Goal: Task Accomplishment & Management: Complete application form

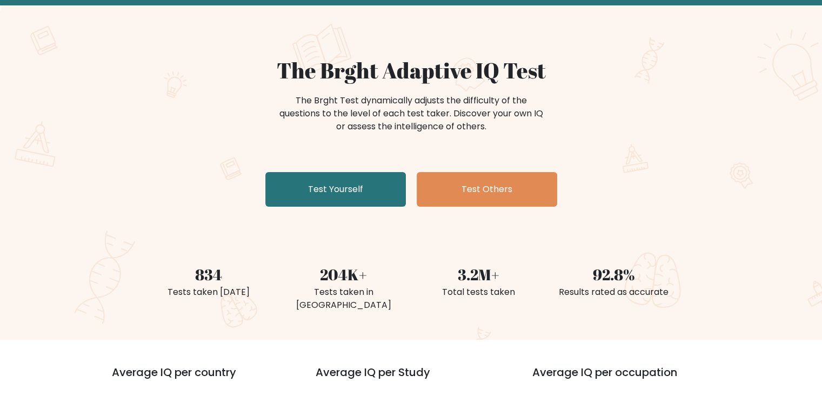
scroll to position [108, 0]
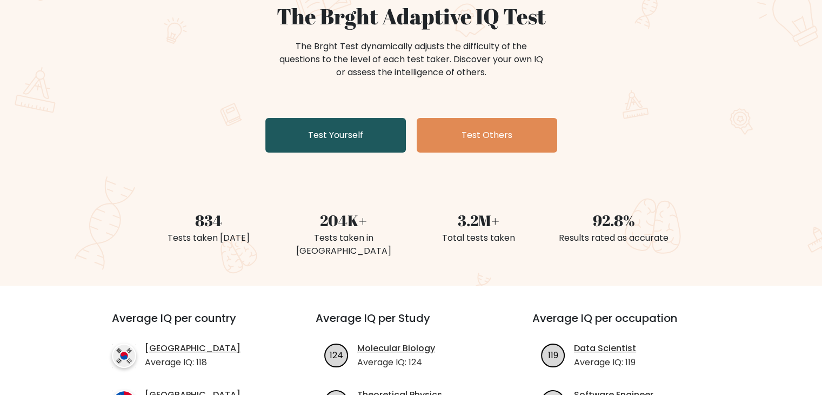
click at [353, 140] on link "Test Yourself" at bounding box center [335, 135] width 141 height 35
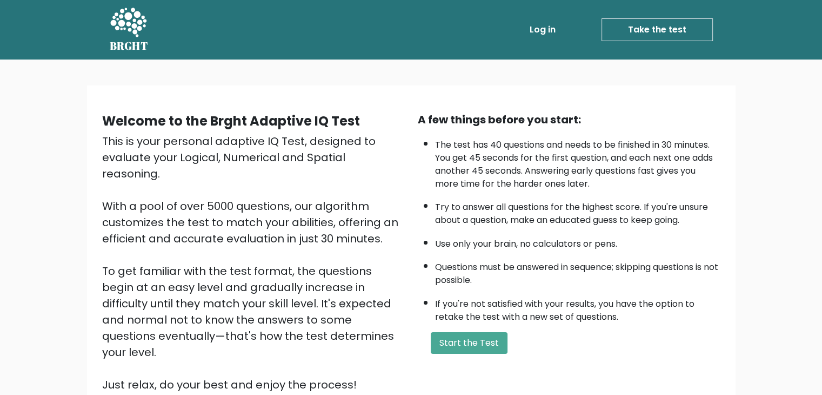
scroll to position [54, 0]
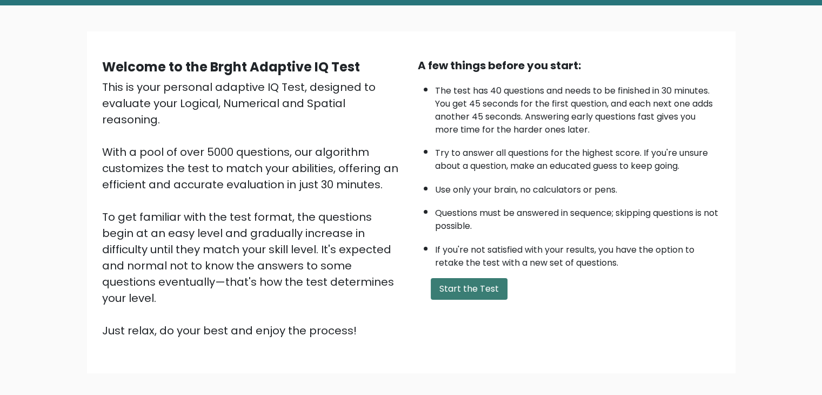
click at [485, 284] on button "Start the Test" at bounding box center [469, 289] width 77 height 22
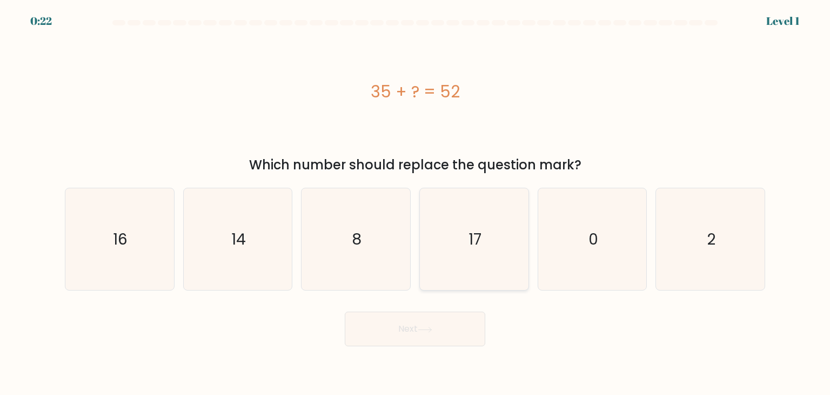
click at [495, 246] on icon "17" at bounding box center [474, 239] width 102 height 102
click at [416, 203] on input "d. 17" at bounding box center [415, 199] width 1 height 5
radio input "true"
click at [437, 325] on button "Next" at bounding box center [415, 328] width 141 height 35
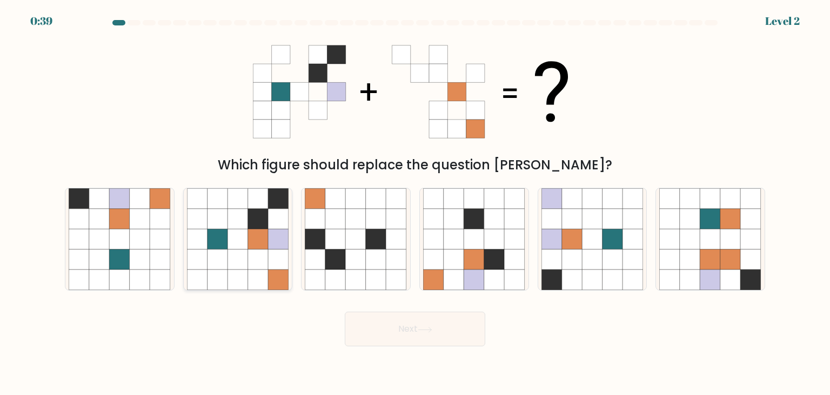
click at [223, 249] on icon at bounding box center [218, 259] width 21 height 21
click at [415, 203] on input "b." at bounding box center [415, 199] width 1 height 5
radio input "true"
click at [421, 327] on icon at bounding box center [425, 330] width 15 height 6
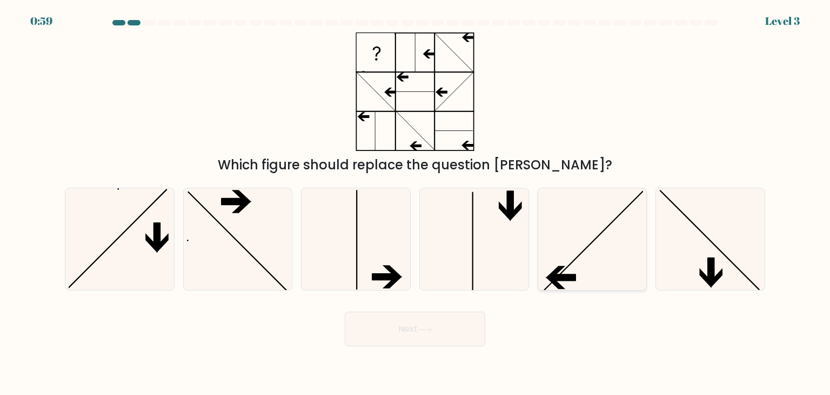
click at [587, 262] on icon at bounding box center [593, 239] width 102 height 102
click at [416, 203] on input "e." at bounding box center [415, 199] width 1 height 5
radio input "true"
click at [448, 331] on button "Next" at bounding box center [415, 328] width 141 height 35
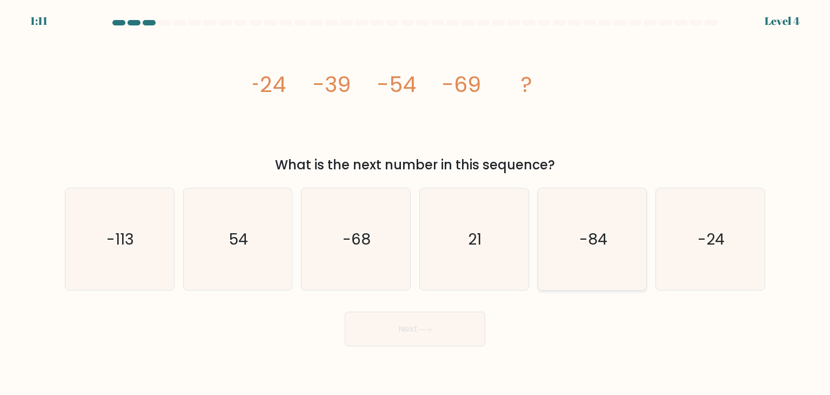
click at [581, 225] on icon "-84" at bounding box center [593, 239] width 102 height 102
click at [416, 203] on input "e. -84" at bounding box center [415, 199] width 1 height 5
radio input "true"
click at [427, 327] on icon at bounding box center [425, 330] width 15 height 6
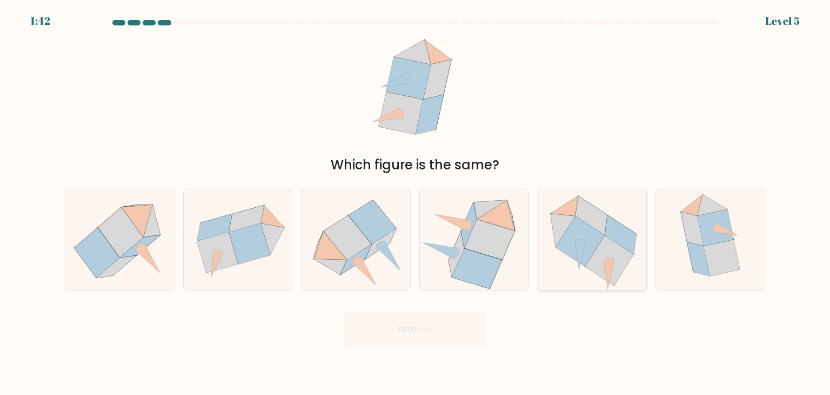
click at [593, 240] on icon at bounding box center [580, 241] width 49 height 50
click at [416, 203] on input "e." at bounding box center [415, 199] width 1 height 5
radio input "true"
click at [431, 333] on button "Next" at bounding box center [415, 328] width 141 height 35
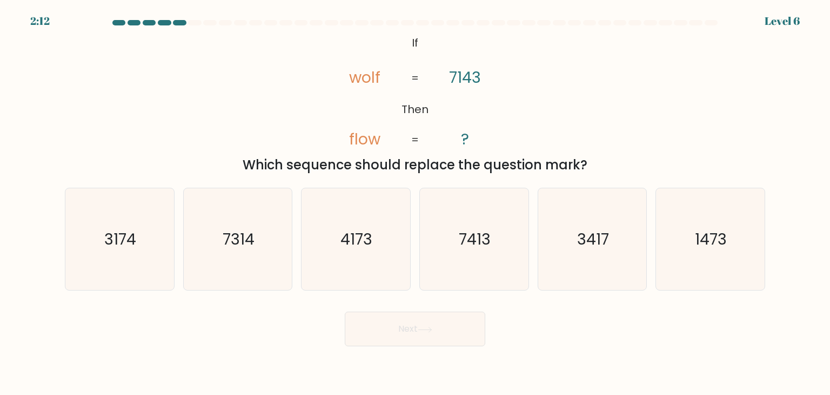
click at [265, 111] on div "@import url('https://fonts.googleapis.com/css?family=Abril+Fatface:400,100,100i…" at bounding box center [415, 103] width 714 height 142
click at [590, 243] on text "3417" at bounding box center [593, 239] width 32 height 22
click at [416, 203] on input "e. 3417" at bounding box center [415, 199] width 1 height 5
radio input "true"
click at [422, 327] on icon at bounding box center [425, 330] width 15 height 6
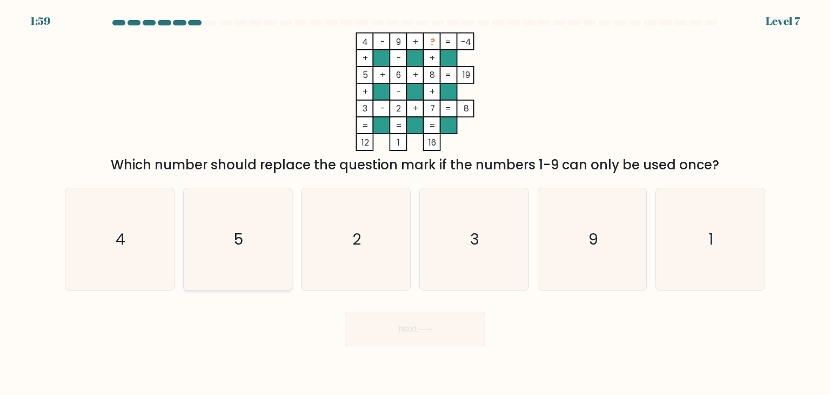
click at [258, 225] on icon "5" at bounding box center [238, 239] width 102 height 102
click at [415, 203] on input "b. 5" at bounding box center [415, 199] width 1 height 5
radio input "true"
click at [674, 254] on icon "1" at bounding box center [711, 239] width 102 height 102
click at [416, 203] on input "f. 1" at bounding box center [415, 199] width 1 height 5
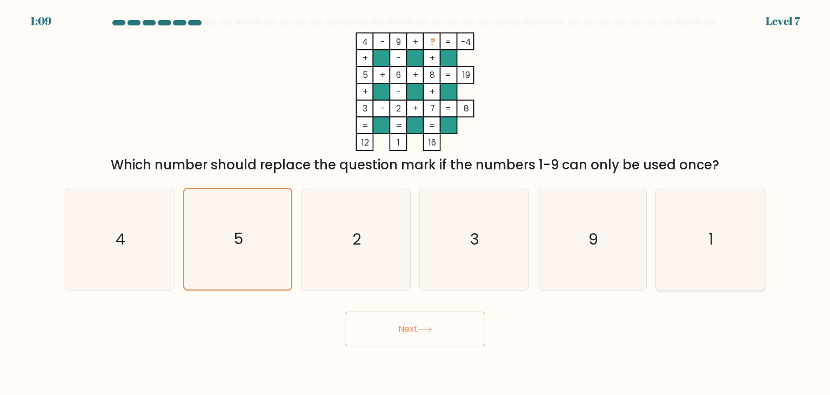
radio input "true"
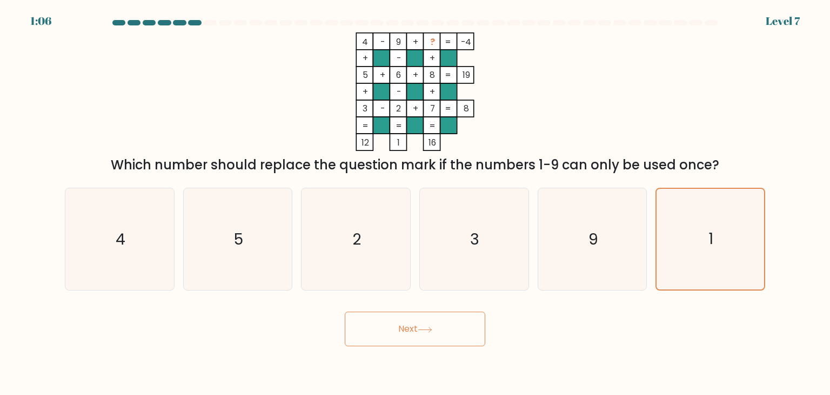
click at [441, 324] on button "Next" at bounding box center [415, 328] width 141 height 35
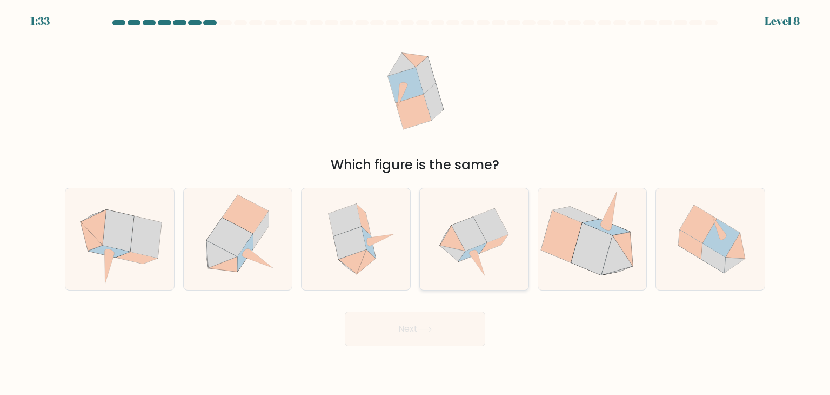
click at [497, 234] on icon at bounding box center [491, 226] width 35 height 34
click at [416, 203] on input "d." at bounding box center [415, 199] width 1 height 5
radio input "true"
click at [448, 327] on button "Next" at bounding box center [415, 328] width 141 height 35
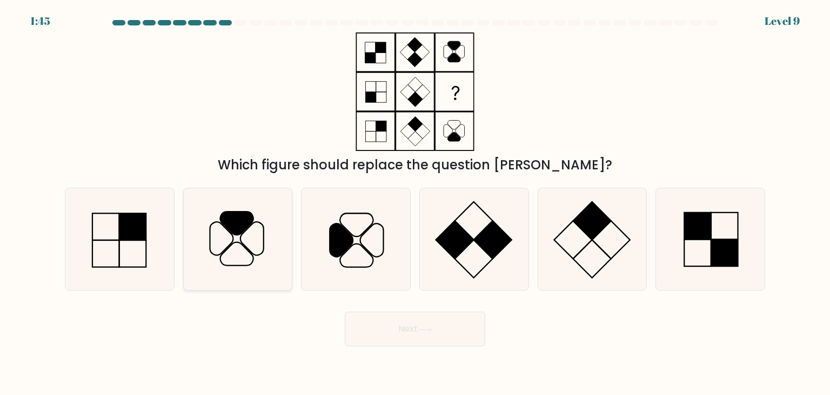
click at [247, 250] on icon at bounding box center [238, 239] width 102 height 102
click at [415, 203] on input "b." at bounding box center [415, 199] width 1 height 5
radio input "true"
click at [430, 328] on icon at bounding box center [425, 330] width 15 height 6
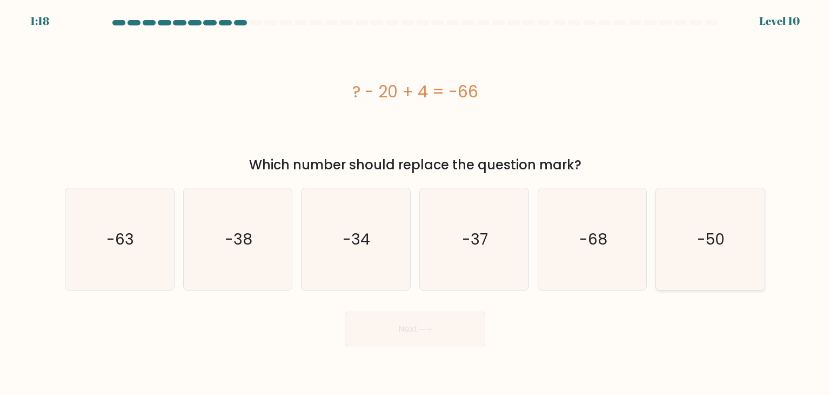
click at [694, 250] on icon "-50" at bounding box center [711, 239] width 102 height 102
click at [416, 203] on input "f. -50" at bounding box center [415, 199] width 1 height 5
radio input "true"
click at [420, 325] on button "Next" at bounding box center [415, 328] width 141 height 35
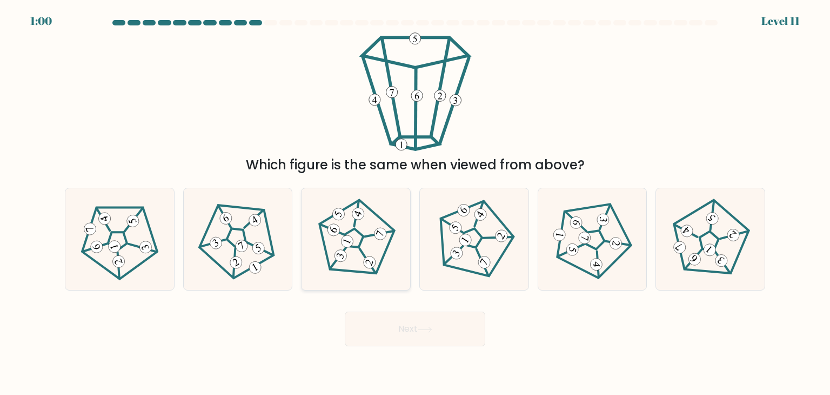
click at [364, 242] on icon at bounding box center [356, 239] width 82 height 82
click at [415, 203] on input "c." at bounding box center [415, 199] width 1 height 5
radio input "true"
click at [434, 335] on button "Next" at bounding box center [415, 328] width 141 height 35
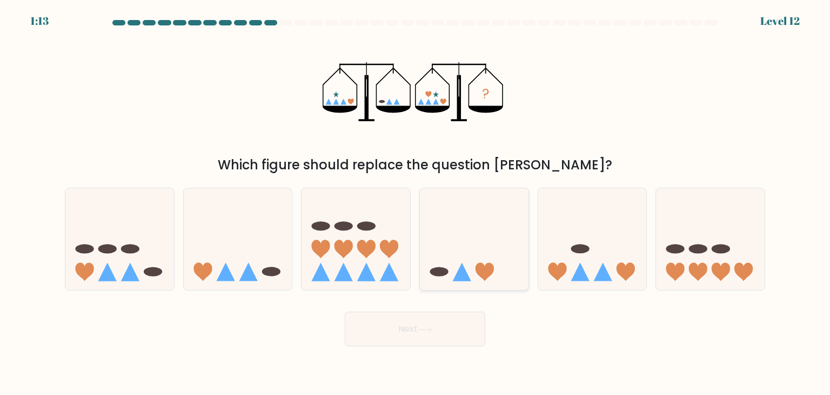
click at [518, 262] on icon at bounding box center [474, 239] width 109 height 90
click at [416, 203] on input "d." at bounding box center [415, 199] width 1 height 5
radio input "true"
click at [244, 254] on icon at bounding box center [238, 239] width 109 height 90
click at [415, 203] on input "b." at bounding box center [415, 199] width 1 height 5
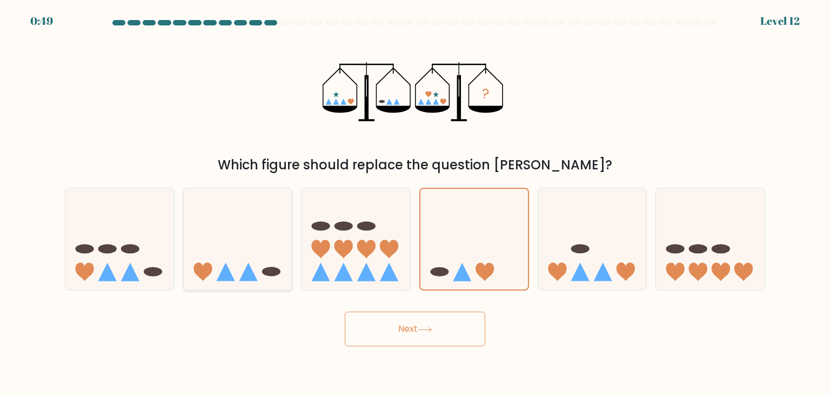
radio input "true"
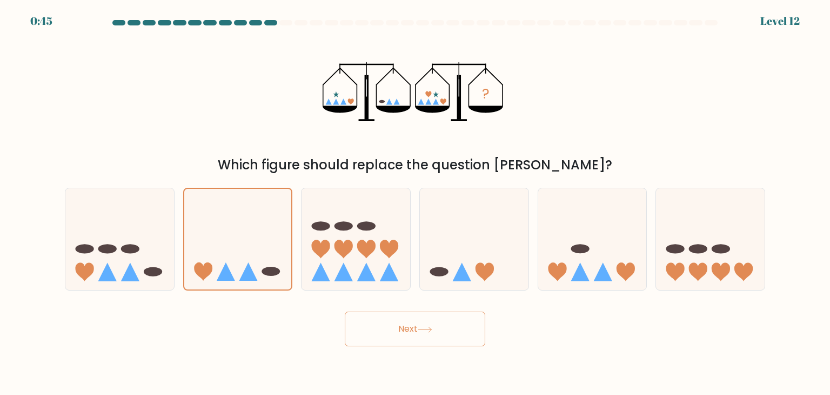
click at [411, 332] on button "Next" at bounding box center [415, 328] width 141 height 35
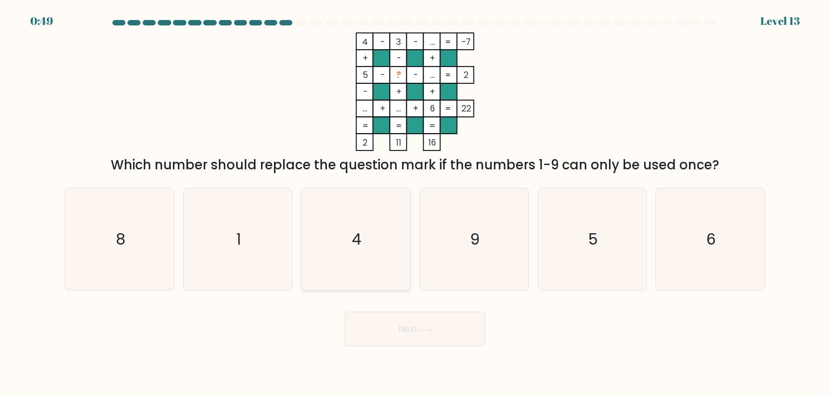
click at [369, 234] on icon "4" at bounding box center [356, 239] width 102 height 102
click at [415, 203] on input "c. 4" at bounding box center [415, 199] width 1 height 5
radio input "true"
click at [414, 330] on button "Next" at bounding box center [415, 328] width 141 height 35
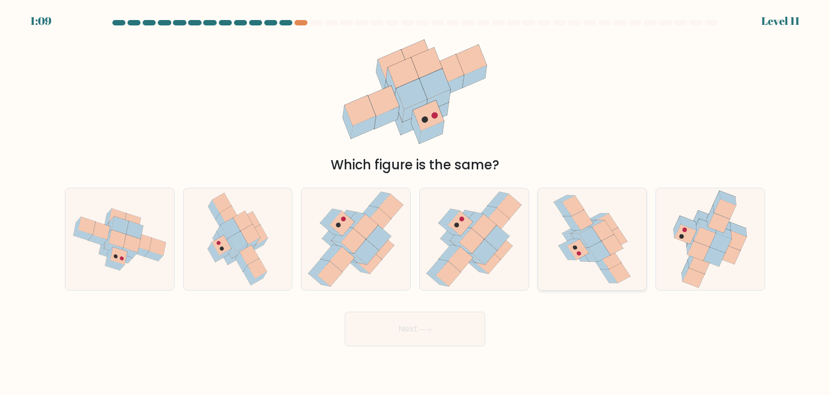
click at [597, 247] on icon at bounding box center [600, 251] width 22 height 21
click at [416, 203] on input "e." at bounding box center [415, 199] width 1 height 5
radio input "true"
click at [441, 328] on button "Next" at bounding box center [415, 328] width 141 height 35
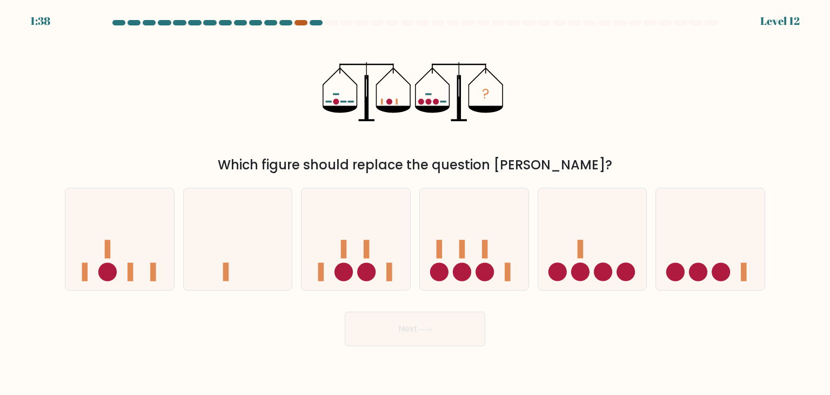
click at [299, 22] on div at bounding box center [301, 22] width 13 height 5
click at [686, 275] on icon at bounding box center [710, 239] width 109 height 90
click at [416, 203] on input "f." at bounding box center [415, 199] width 1 height 5
radio input "true"
click at [458, 334] on button "Next" at bounding box center [415, 328] width 141 height 35
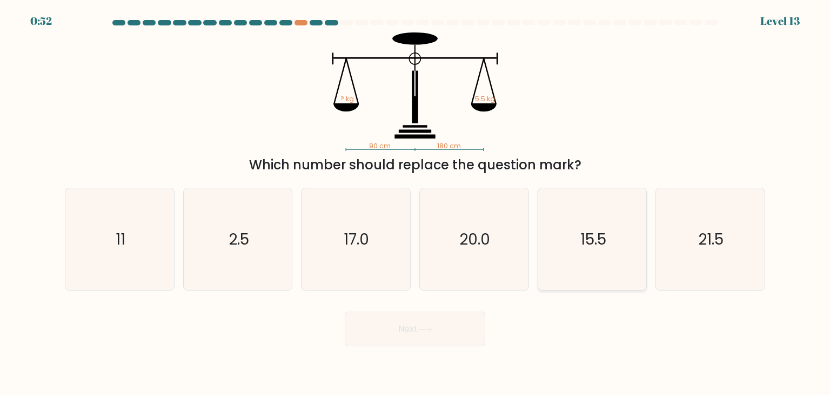
drag, startPoint x: 560, startPoint y: 229, endPoint x: 551, endPoint y: 221, distance: 11.9
click at [560, 228] on icon "15.5" at bounding box center [593, 239] width 102 height 102
click at [416, 203] on input "e. 15.5" at bounding box center [415, 199] width 1 height 5
radio input "true"
click at [426, 330] on icon at bounding box center [425, 330] width 15 height 6
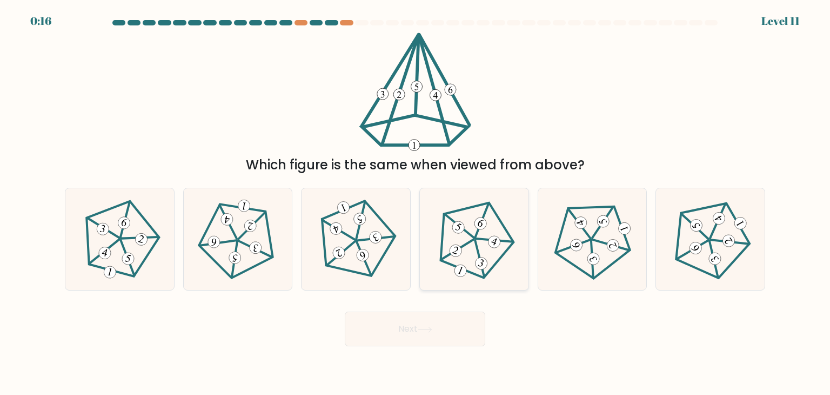
click at [480, 239] on 338 at bounding box center [494, 239] width 37 height 23
click at [416, 203] on input "d." at bounding box center [415, 199] width 1 height 5
radio input "true"
click at [430, 325] on button "Next" at bounding box center [415, 328] width 141 height 35
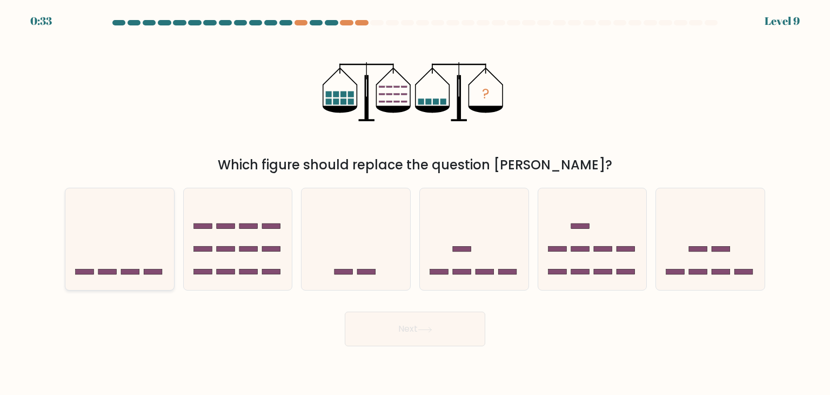
click at [129, 262] on icon at bounding box center [119, 239] width 109 height 90
click at [415, 203] on input "a." at bounding box center [415, 199] width 1 height 5
radio input "true"
click at [370, 330] on button "Next" at bounding box center [415, 328] width 141 height 35
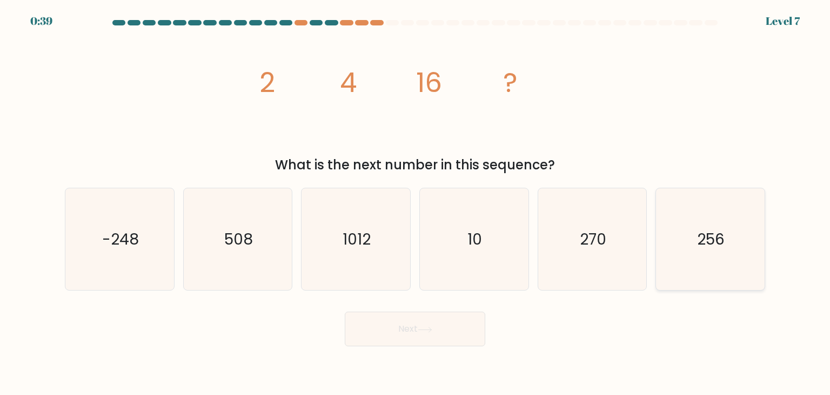
click at [691, 279] on icon "256" at bounding box center [711, 239] width 102 height 102
click at [416, 203] on input "f. 256" at bounding box center [415, 199] width 1 height 5
radio input "true"
click at [443, 332] on button "Next" at bounding box center [415, 328] width 141 height 35
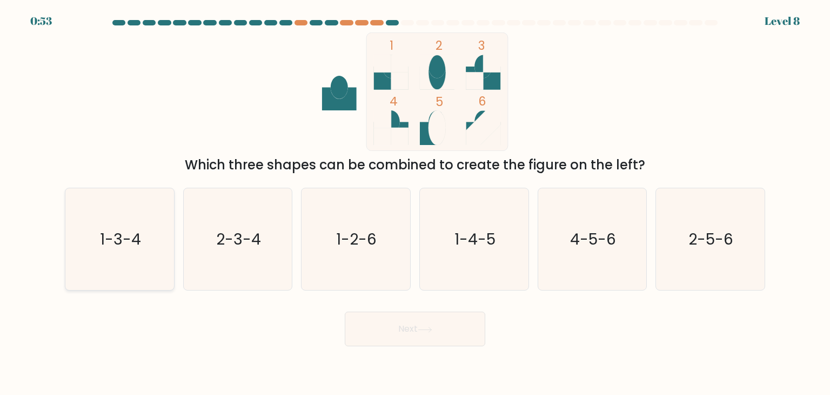
click at [138, 248] on text "1-3-4" at bounding box center [120, 239] width 41 height 22
click at [415, 203] on input "a. 1-3-4" at bounding box center [415, 199] width 1 height 5
radio input "true"
click at [428, 331] on icon at bounding box center [425, 330] width 15 height 6
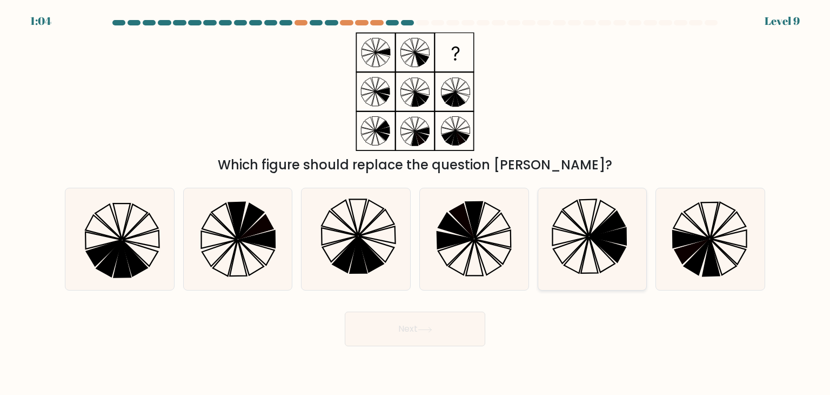
click at [588, 238] on icon at bounding box center [571, 250] width 35 height 26
click at [416, 203] on input "e." at bounding box center [415, 199] width 1 height 5
radio input "true"
click at [414, 317] on button "Next" at bounding box center [415, 328] width 141 height 35
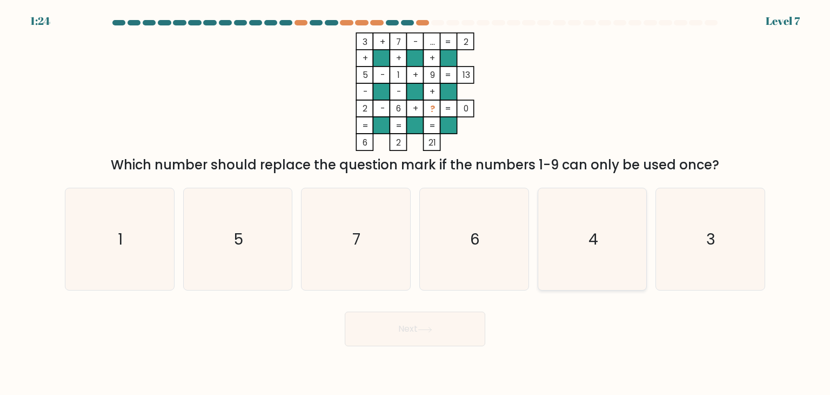
click at [593, 234] on text "4" at bounding box center [594, 239] width 10 height 22
click at [416, 203] on input "e. 4" at bounding box center [415, 199] width 1 height 5
radio input "true"
click at [444, 331] on button "Next" at bounding box center [415, 328] width 141 height 35
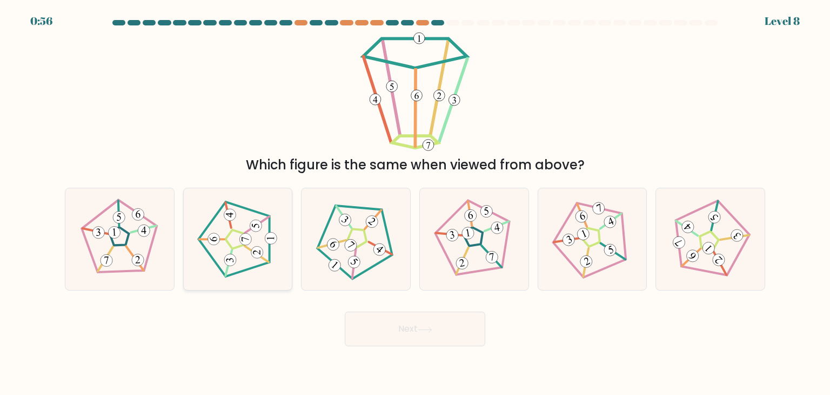
click at [243, 249] on icon at bounding box center [238, 239] width 82 height 82
click at [415, 203] on input "b." at bounding box center [415, 199] width 1 height 5
radio input "true"
click at [410, 334] on button "Next" at bounding box center [415, 328] width 141 height 35
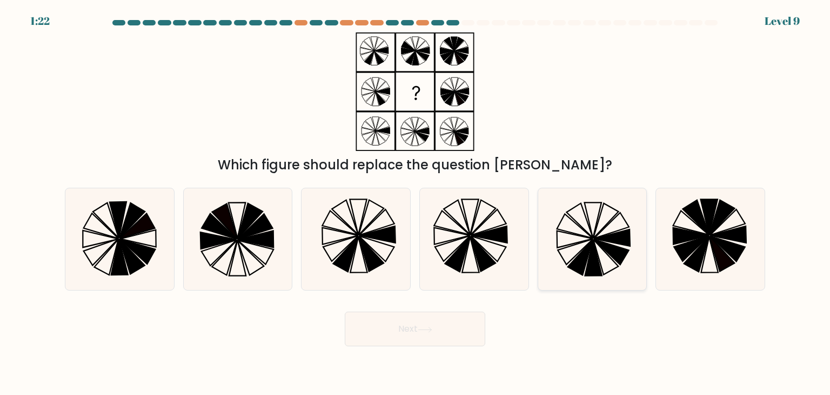
click at [593, 227] on icon at bounding box center [593, 239] width 102 height 102
click at [416, 203] on input "e." at bounding box center [415, 199] width 1 height 5
radio input "true"
click at [437, 327] on button "Next" at bounding box center [415, 328] width 141 height 35
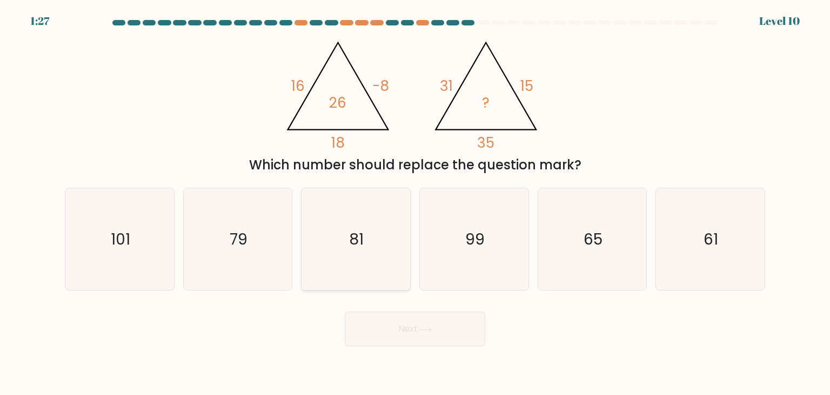
click at [359, 242] on text "81" at bounding box center [357, 239] width 15 height 22
click at [415, 203] on input "c. 81" at bounding box center [415, 199] width 1 height 5
radio input "true"
click at [409, 331] on button "Next" at bounding box center [415, 328] width 141 height 35
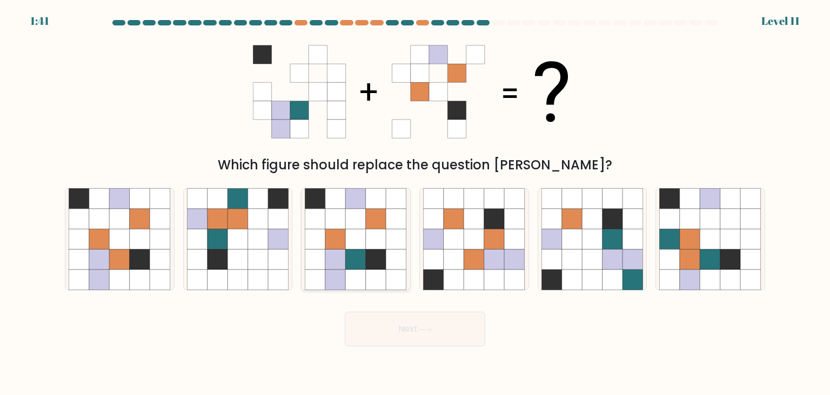
click at [357, 237] on icon at bounding box center [356, 239] width 21 height 21
click at [415, 203] on input "c." at bounding box center [415, 199] width 1 height 5
radio input "true"
click at [433, 335] on button "Next" at bounding box center [415, 328] width 141 height 35
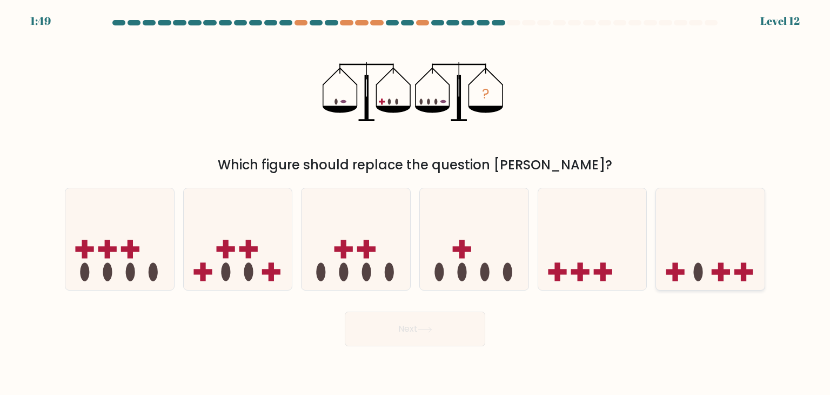
click at [708, 265] on icon at bounding box center [710, 239] width 109 height 90
click at [416, 203] on input "f." at bounding box center [415, 199] width 1 height 5
radio input "true"
click at [410, 326] on button "Next" at bounding box center [415, 328] width 141 height 35
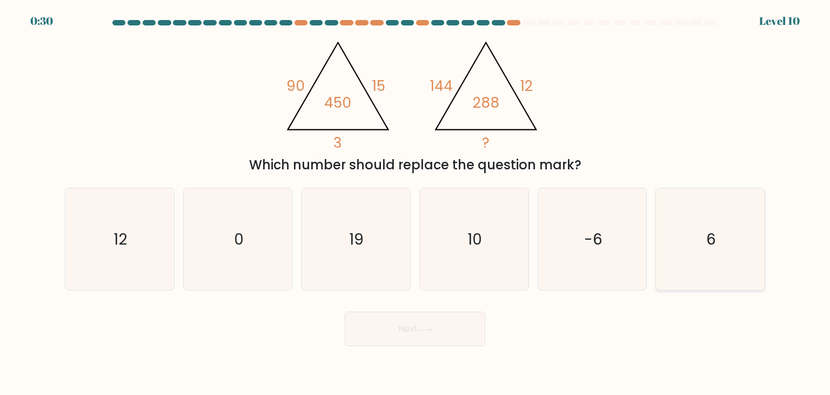
drag, startPoint x: 711, startPoint y: 260, endPoint x: 707, endPoint y: 250, distance: 10.4
click at [711, 259] on icon "6" at bounding box center [711, 239] width 102 height 102
click at [416, 203] on input "f. 6" at bounding box center [415, 199] width 1 height 5
radio input "true"
click at [733, 243] on icon "6" at bounding box center [710, 239] width 101 height 101
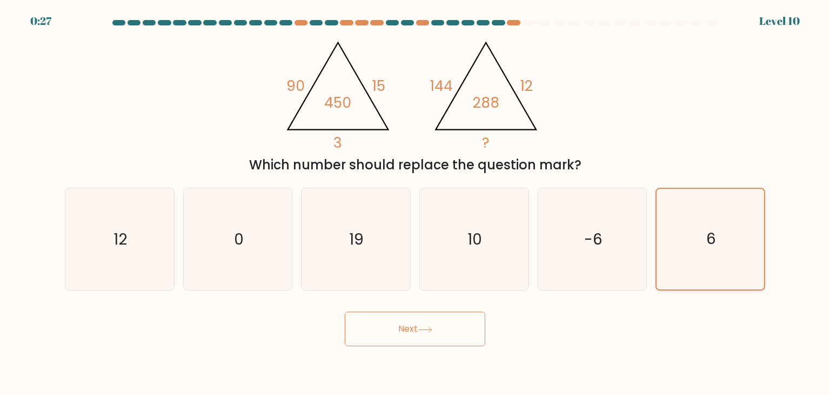
click at [416, 203] on input "f. 6" at bounding box center [415, 199] width 1 height 5
click at [432, 327] on icon at bounding box center [425, 330] width 15 height 6
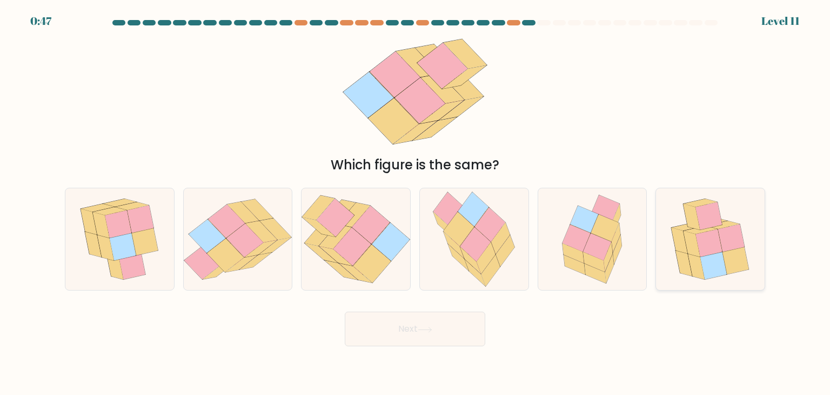
click at [721, 267] on icon at bounding box center [714, 266] width 26 height 28
click at [416, 203] on input "f." at bounding box center [415, 199] width 1 height 5
radio input "true"
click at [403, 324] on button "Next" at bounding box center [415, 328] width 141 height 35
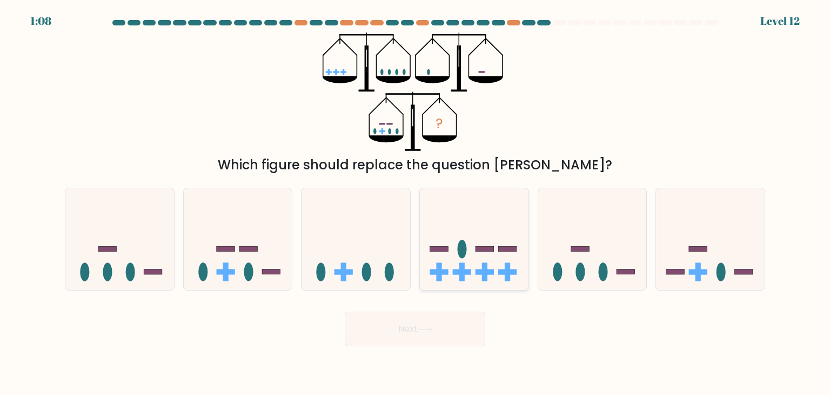
click at [469, 269] on icon at bounding box center [474, 239] width 109 height 90
click at [416, 203] on input "d." at bounding box center [415, 199] width 1 height 5
radio input "true"
click at [435, 328] on button "Next" at bounding box center [415, 328] width 141 height 35
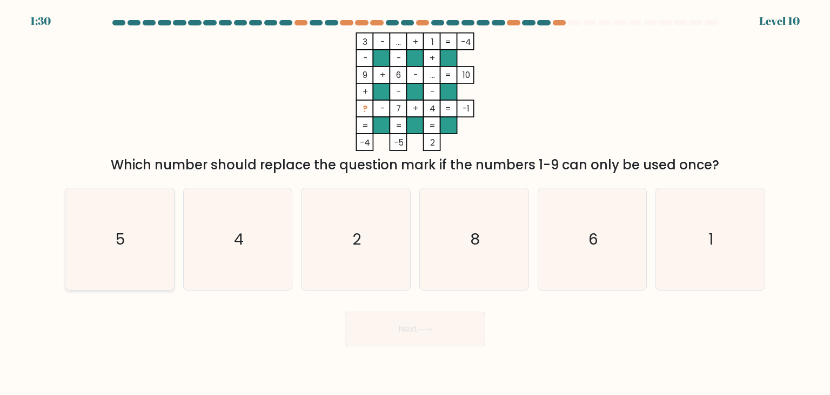
click at [143, 245] on icon "5" at bounding box center [120, 239] width 102 height 102
click at [415, 203] on input "a. 5" at bounding box center [415, 199] width 1 height 5
radio input "true"
click at [413, 328] on button "Next" at bounding box center [415, 328] width 141 height 35
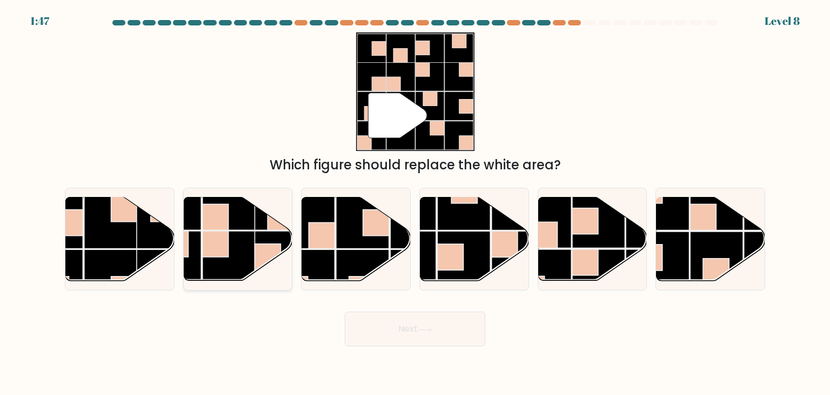
click at [228, 244] on g at bounding box center [200, 284] width 217 height 217
click at [415, 203] on input "b." at bounding box center [415, 199] width 1 height 5
radio input "true"
click at [444, 334] on button "Next" at bounding box center [415, 328] width 141 height 35
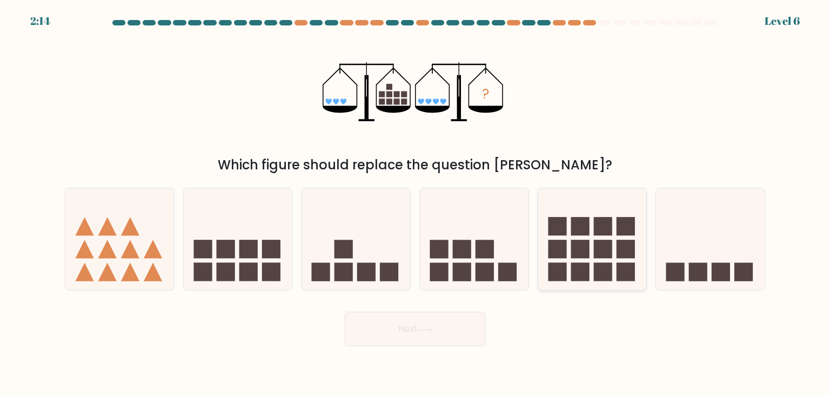
click at [594, 241] on icon at bounding box center [592, 239] width 109 height 90
click at [416, 203] on input "e." at bounding box center [415, 199] width 1 height 5
radio input "true"
click at [459, 327] on button "Next" at bounding box center [415, 328] width 141 height 35
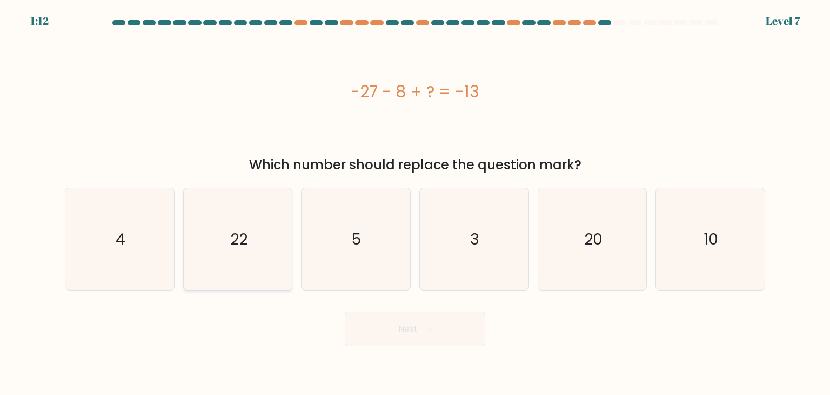
click at [255, 255] on icon "22" at bounding box center [238, 239] width 102 height 102
click at [415, 203] on input "b. 22" at bounding box center [415, 199] width 1 height 5
radio input "true"
click at [398, 327] on button "Next" at bounding box center [415, 328] width 141 height 35
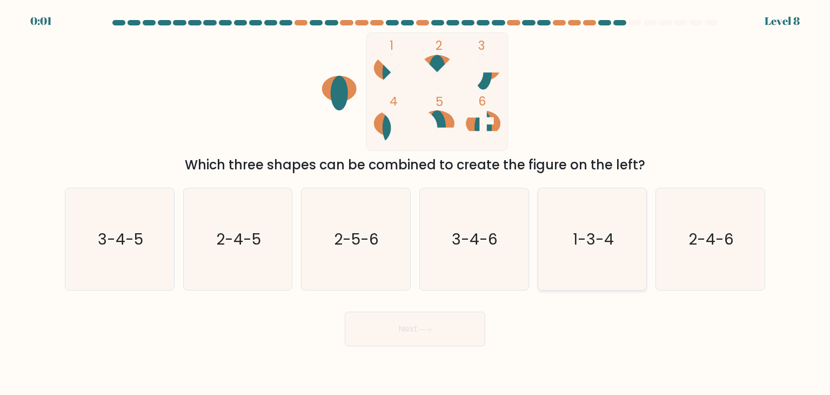
click at [603, 247] on text "1-3-4" at bounding box center [593, 239] width 41 height 22
click at [416, 203] on input "e. 1-3-4" at bounding box center [415, 199] width 1 height 5
radio input "true"
click at [464, 319] on button "Next" at bounding box center [415, 328] width 141 height 35
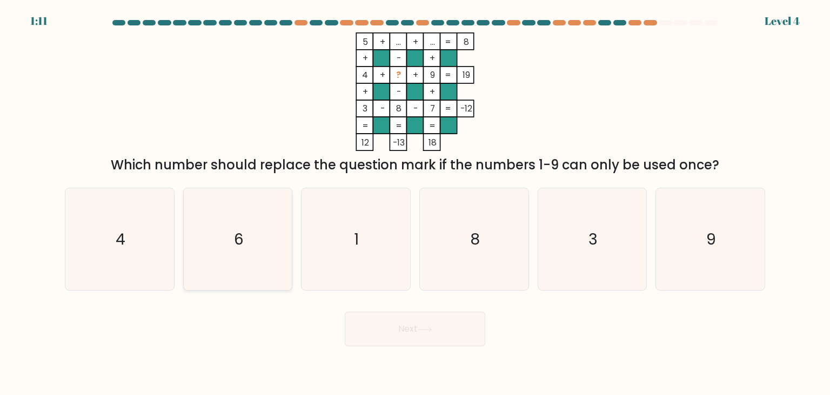
click at [250, 259] on icon "6" at bounding box center [238, 239] width 102 height 102
click at [415, 203] on input "b. 6" at bounding box center [415, 199] width 1 height 5
radio input "true"
click at [406, 336] on button "Next" at bounding box center [415, 328] width 141 height 35
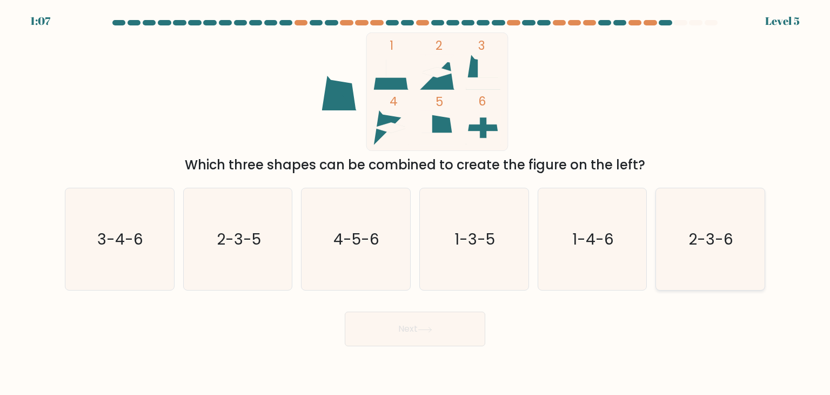
click at [729, 244] on text "2-3-6" at bounding box center [711, 239] width 45 height 22
click at [416, 203] on input "f. 2-3-6" at bounding box center [415, 199] width 1 height 5
radio input "true"
click at [464, 333] on button "Next" at bounding box center [415, 328] width 141 height 35
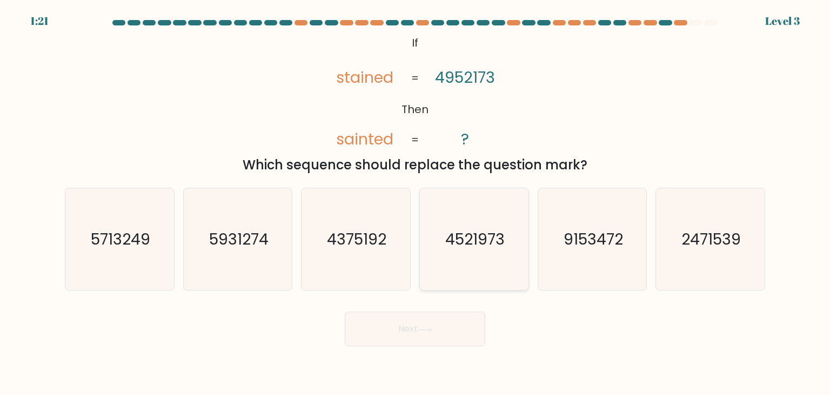
click at [480, 242] on text "4521973" at bounding box center [474, 239] width 59 height 22
click at [416, 203] on input "d. 4521973" at bounding box center [415, 199] width 1 height 5
radio input "true"
click at [428, 325] on button "Next" at bounding box center [415, 328] width 141 height 35
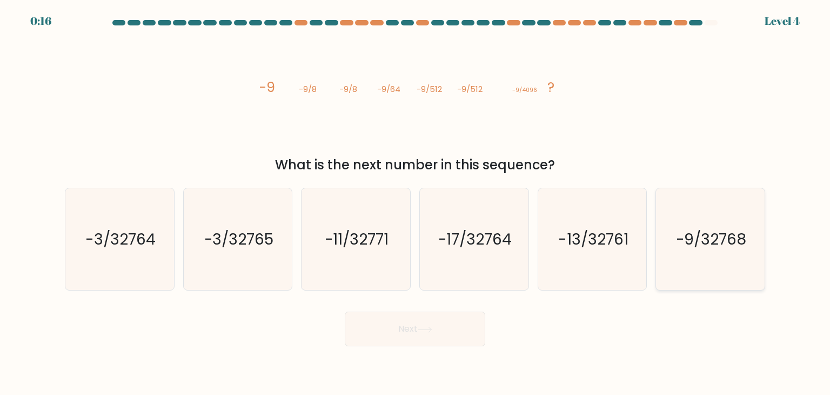
click at [710, 246] on text "-9/32768" at bounding box center [711, 239] width 71 height 22
click at [416, 203] on input "f. -9/32768" at bounding box center [415, 199] width 1 height 5
radio input "true"
click at [424, 320] on button "Next" at bounding box center [415, 328] width 141 height 35
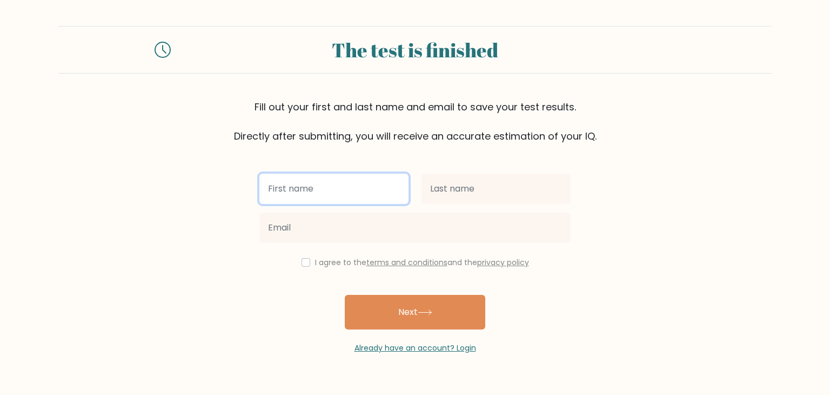
type input "j"
type input "Joselle"
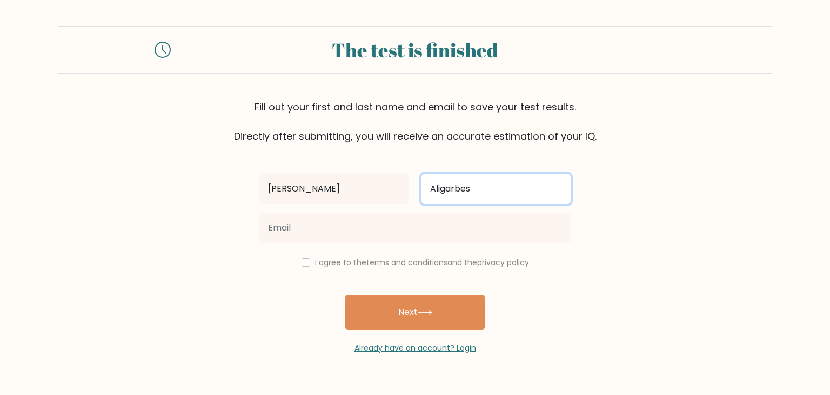
type input "Aligarbes"
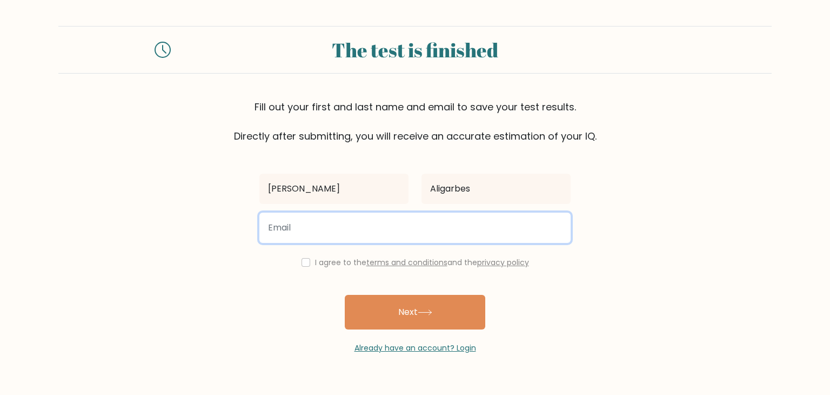
click at [496, 228] on input "email" at bounding box center [414, 227] width 311 height 30
type input "joselle.aligarbes91@gmail.com"
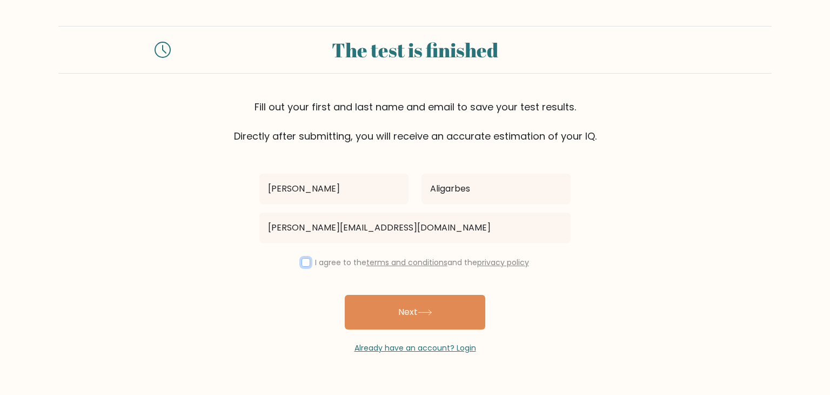
click at [302, 260] on input "checkbox" at bounding box center [306, 262] width 9 height 9
checkbox input "true"
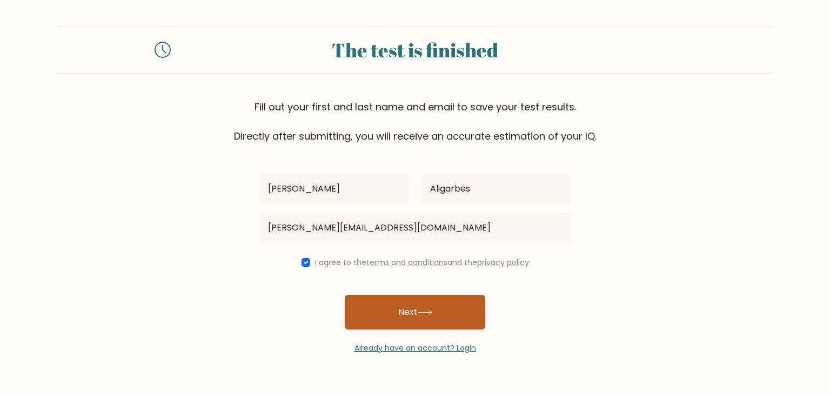
click at [406, 318] on button "Next" at bounding box center [415, 312] width 141 height 35
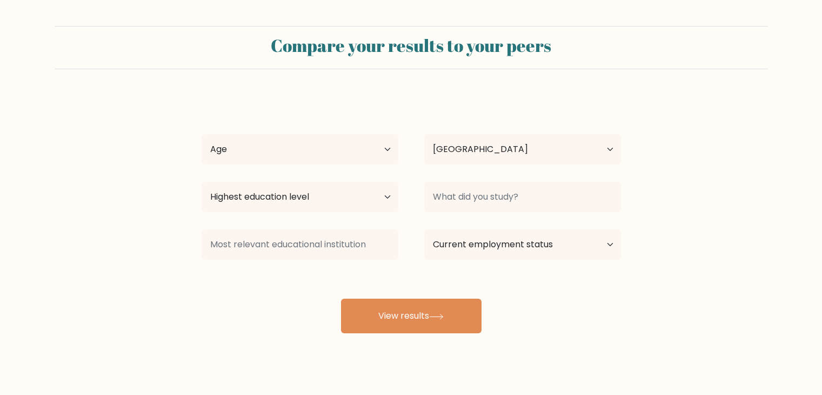
select select "PH"
click at [317, 149] on select "Age Under [DEMOGRAPHIC_DATA] [DEMOGRAPHIC_DATA] [DEMOGRAPHIC_DATA] [DEMOGRAPHIC…" at bounding box center [300, 149] width 197 height 30
select select "25_34"
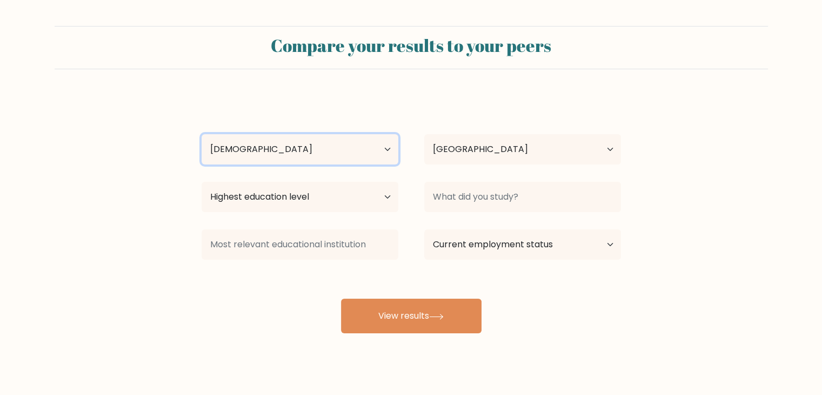
click at [202, 134] on select "Age Under [DEMOGRAPHIC_DATA] [DEMOGRAPHIC_DATA] [DEMOGRAPHIC_DATA] [DEMOGRAPHIC…" at bounding box center [300, 149] width 197 height 30
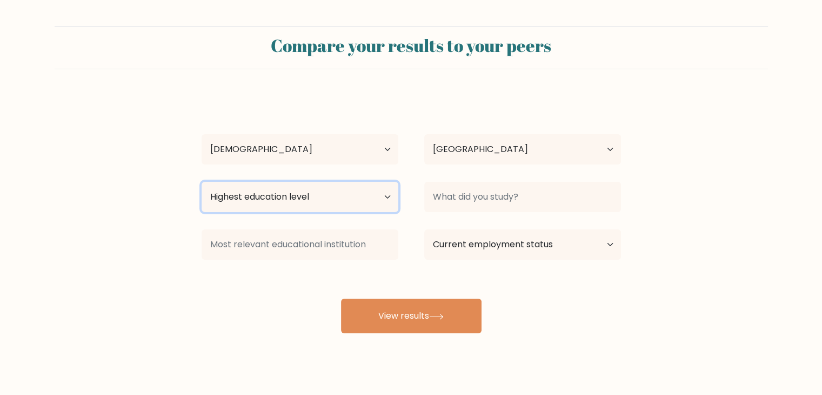
click at [284, 201] on select "Highest education level No schooling Primary Lower Secondary Upper Secondary Oc…" at bounding box center [300, 197] width 197 height 30
select select "bachelors_degree"
click at [202, 182] on select "Highest education level No schooling Primary Lower Secondary Upper Secondary Oc…" at bounding box center [300, 197] width 197 height 30
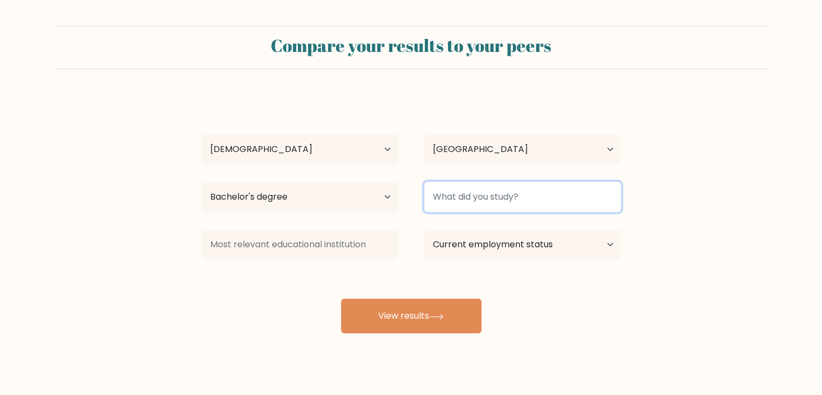
click at [509, 200] on input at bounding box center [522, 197] width 197 height 30
type input "BSHRM"
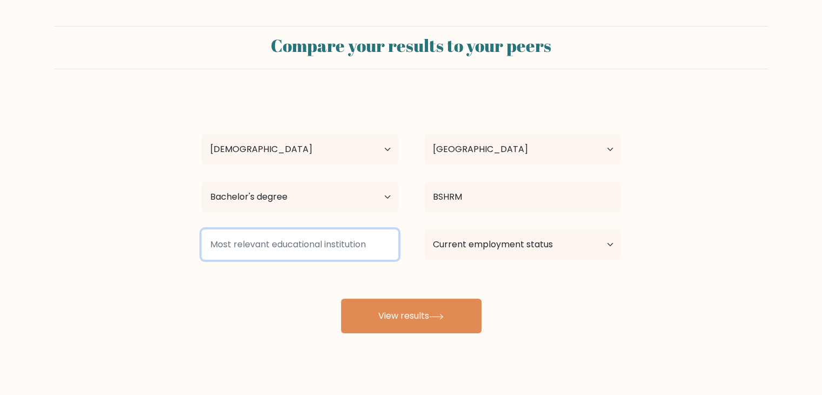
click at [334, 247] on input at bounding box center [300, 244] width 197 height 30
click at [335, 247] on input at bounding box center [300, 244] width 197 height 30
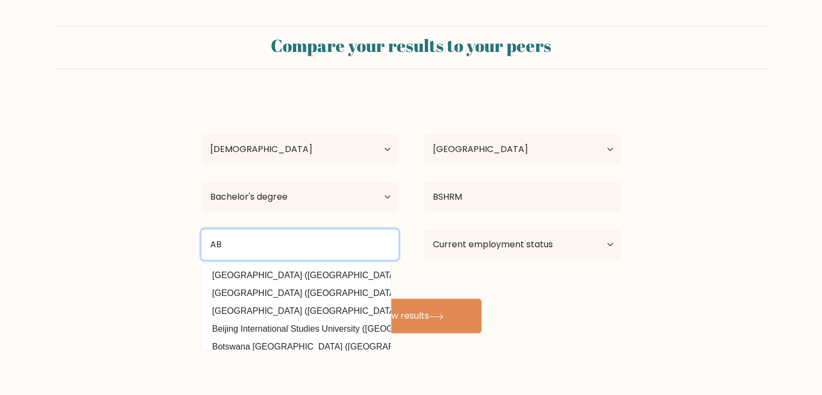
type input "A"
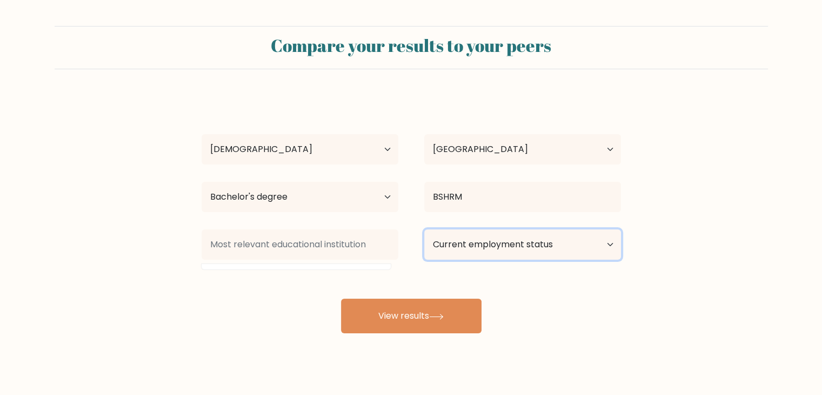
click at [527, 244] on select "Current employment status Employed Student Retired Other / prefer not to answer" at bounding box center [522, 244] width 197 height 30
click at [527, 245] on select "Current employment status Employed Student Retired Other / prefer not to answer" at bounding box center [522, 244] width 197 height 30
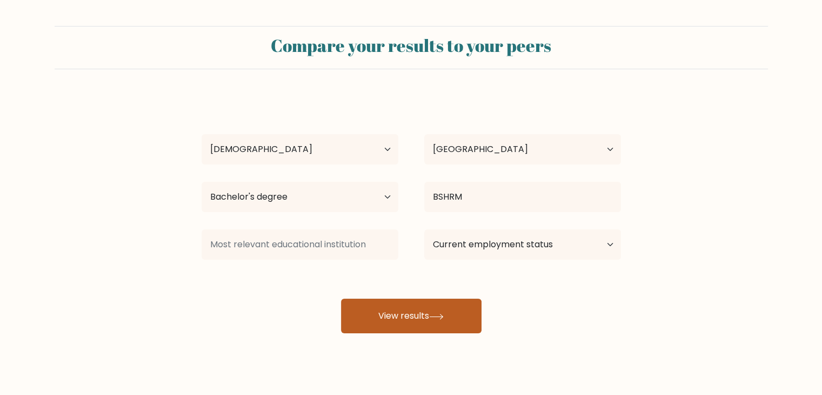
click at [363, 315] on button "View results" at bounding box center [411, 315] width 141 height 35
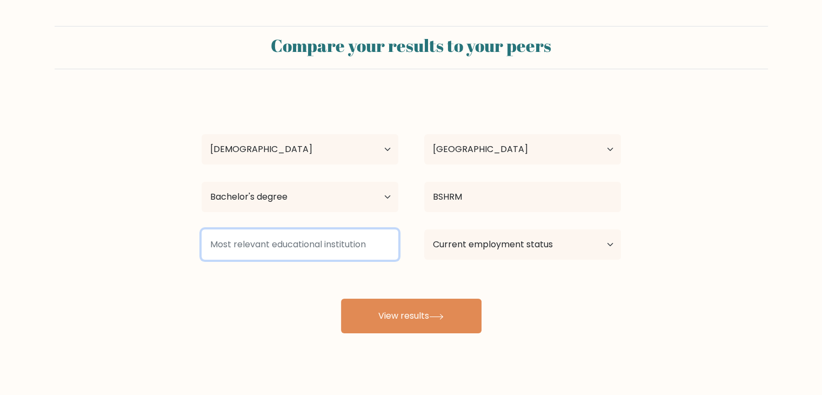
click at [305, 241] on input at bounding box center [300, 244] width 197 height 30
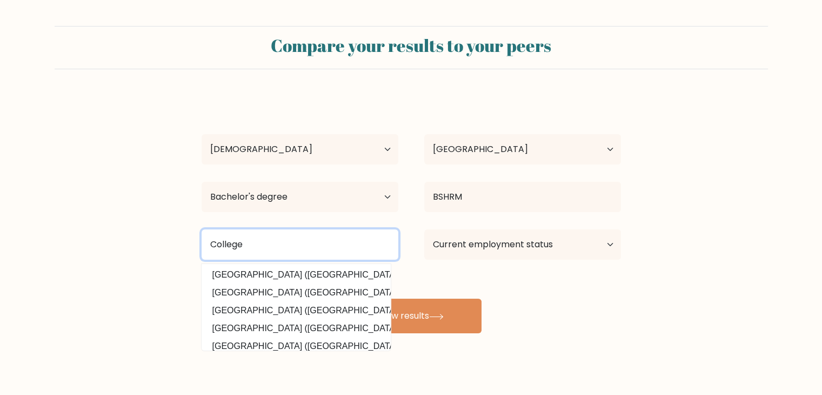
scroll to position [97, 0]
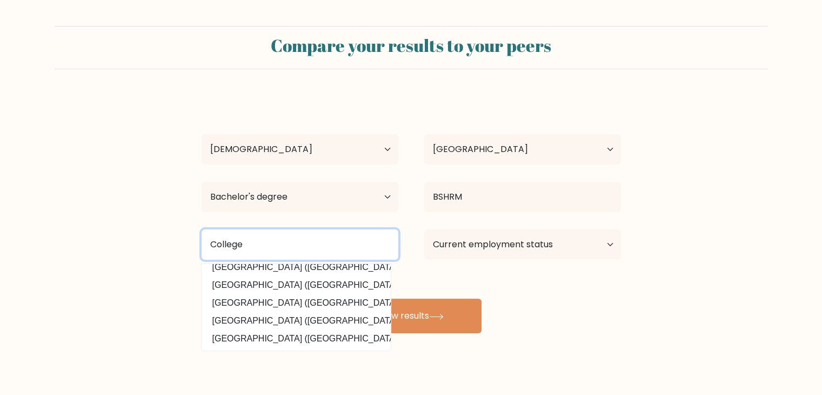
drag, startPoint x: 258, startPoint y: 251, endPoint x: 166, endPoint y: 234, distance: 93.5
click at [166, 234] on form "Compare your results to your peers Joselle Aligarbes Age Under 18 years old 18-…" at bounding box center [411, 179] width 822 height 307
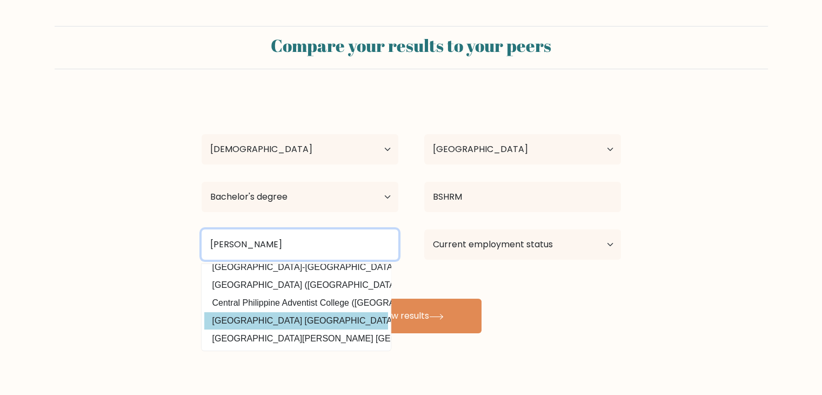
type input "Philipp"
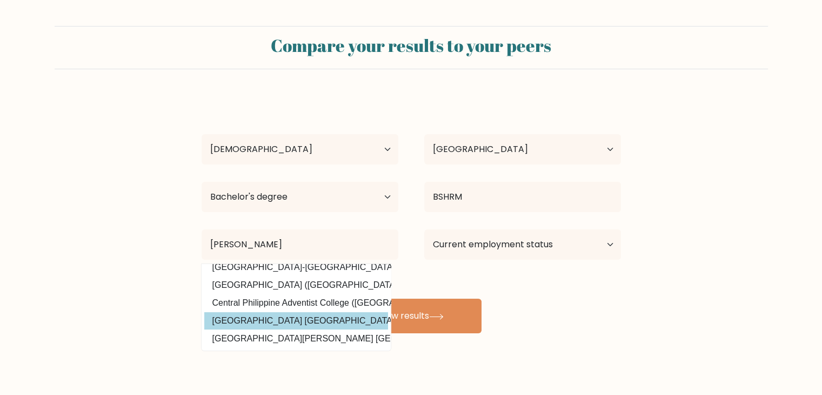
click at [345, 310] on div "Joselle Aligarbes Age Under 18 years old 18-24 years old 25-34 years old 35-44 …" at bounding box center [411, 214] width 432 height 238
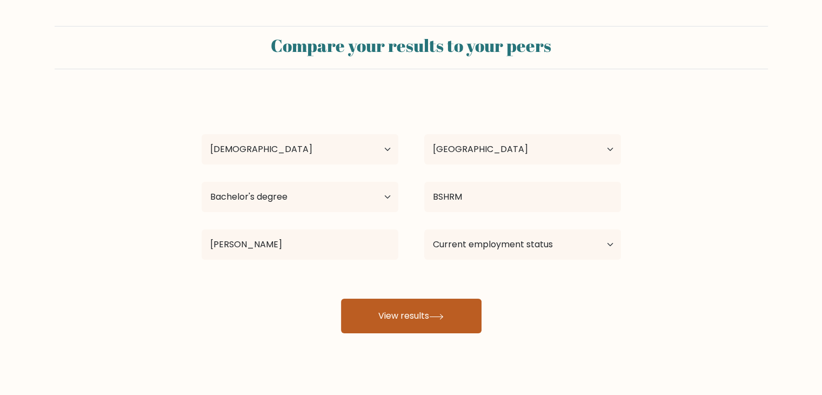
click at [428, 315] on button "View results" at bounding box center [411, 315] width 141 height 35
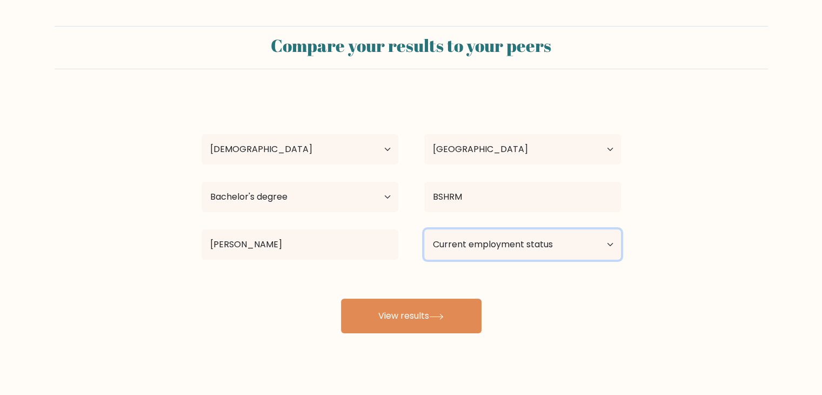
click at [507, 251] on select "Current employment status Employed Student Retired Other / prefer not to answer" at bounding box center [522, 244] width 197 height 30
select select "other"
click at [424, 229] on select "Current employment status Employed Student Retired Other / prefer not to answer" at bounding box center [522, 244] width 197 height 30
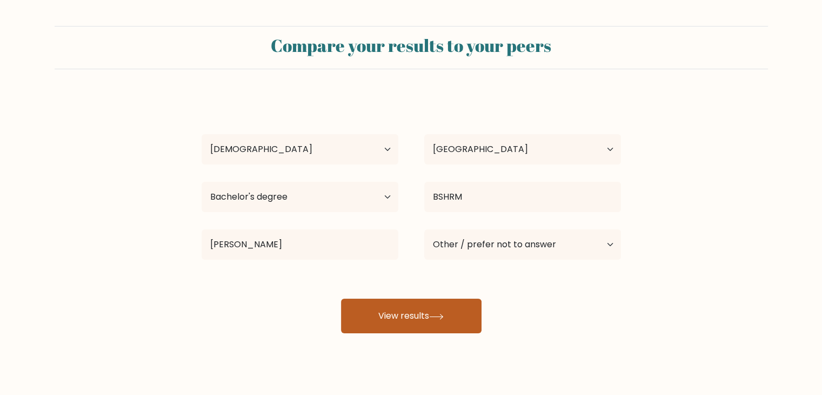
click at [436, 316] on icon at bounding box center [436, 317] width 15 height 6
